Goal: Find contact information: Find contact information

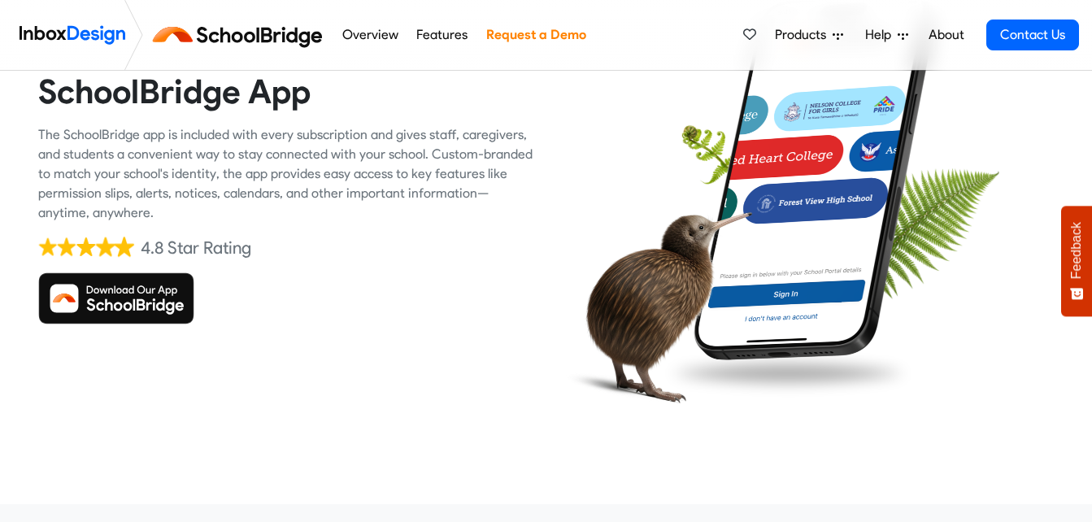
scroll to position [163, 0]
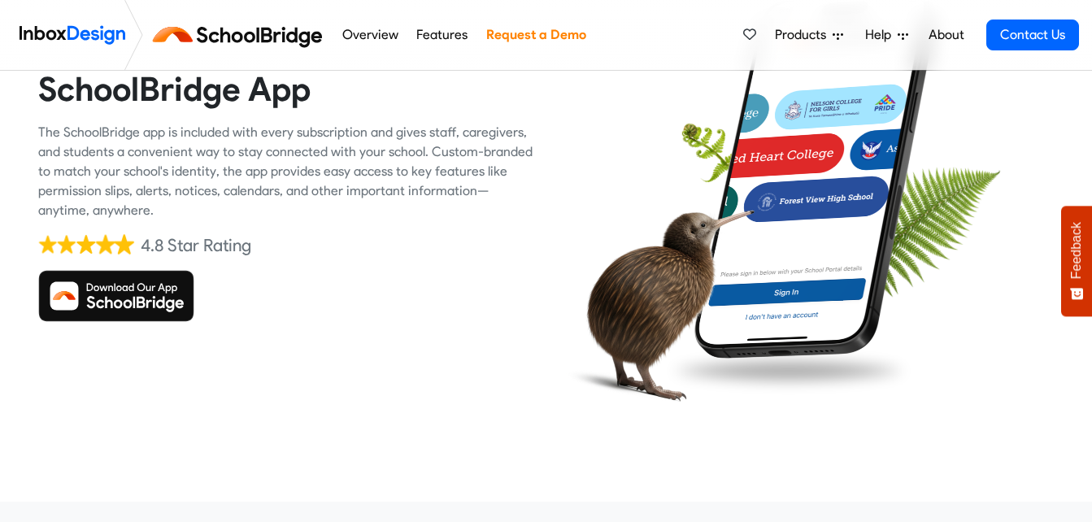
click at [124, 293] on img at bounding box center [116, 296] width 156 height 52
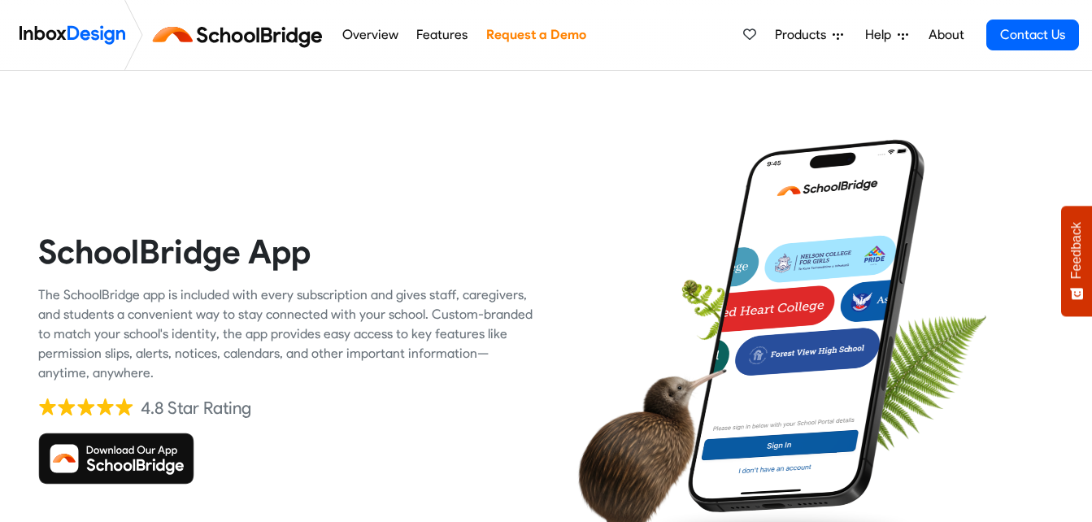
click at [125, 472] on img at bounding box center [116, 459] width 156 height 52
click at [143, 447] on img at bounding box center [116, 459] width 156 height 52
click at [1045, 42] on link "Contact Us" at bounding box center [1033, 35] width 93 height 31
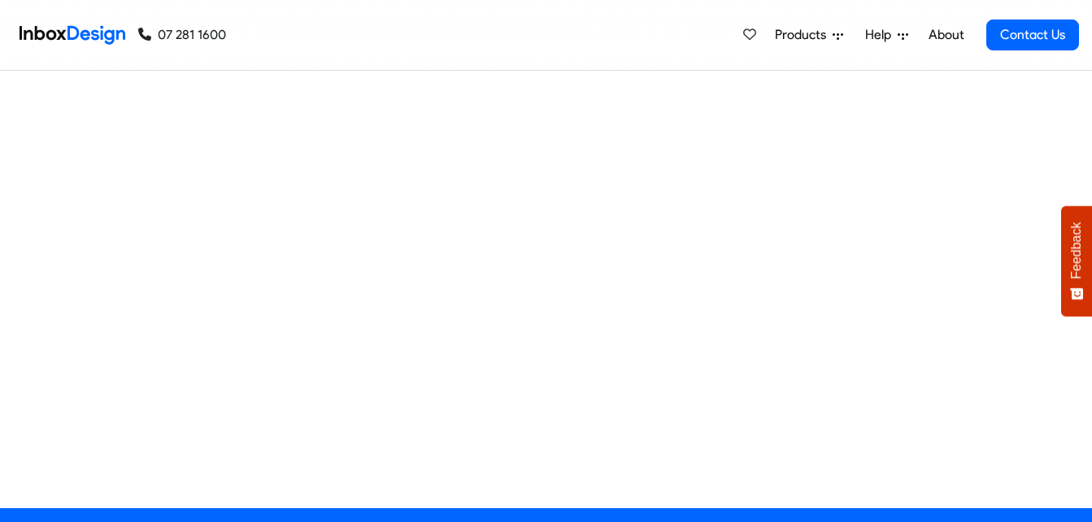
scroll to position [795, 0]
